Goal: Navigation & Orientation: Find specific page/section

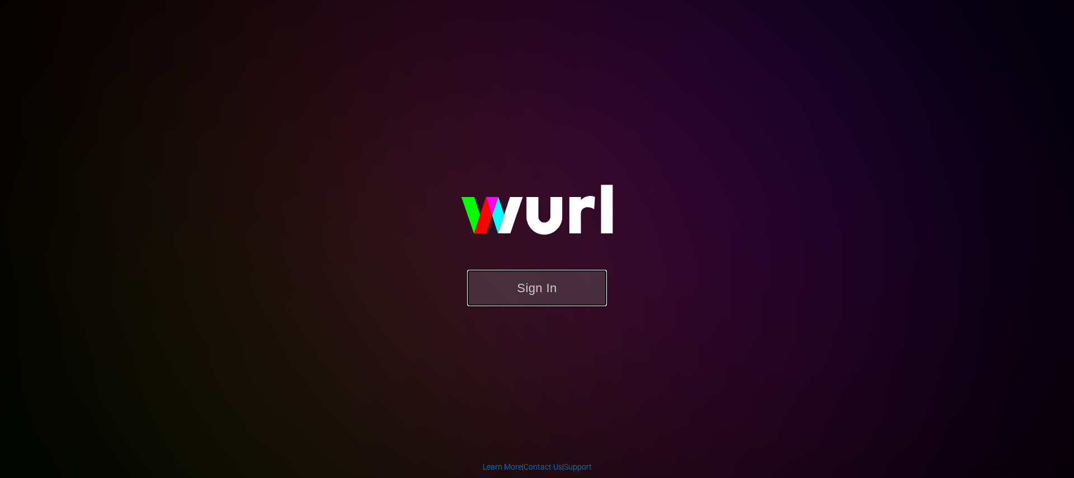
click at [537, 279] on button "Sign In" at bounding box center [537, 288] width 140 height 36
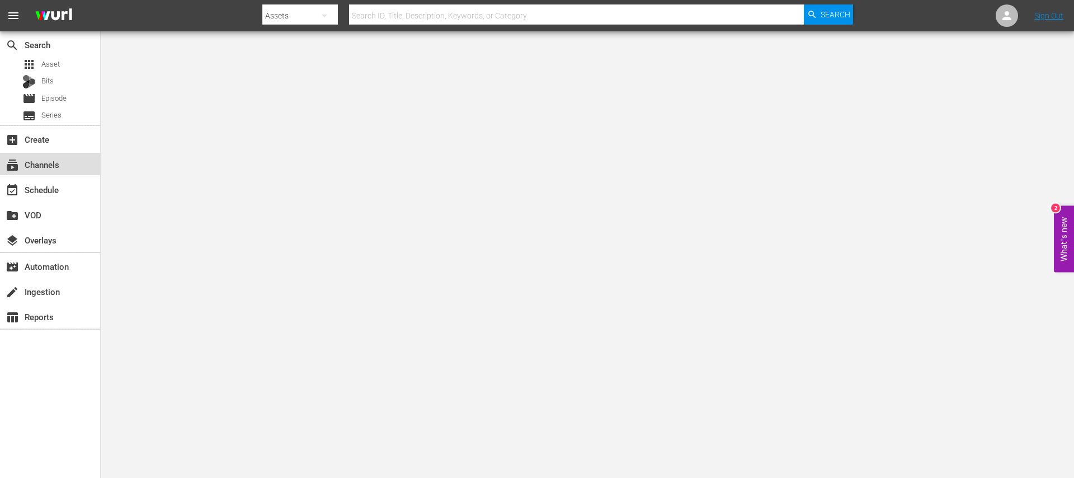
click at [56, 164] on div "subscriptions Channels" at bounding box center [31, 163] width 63 height 10
